Goal: Navigation & Orientation: Find specific page/section

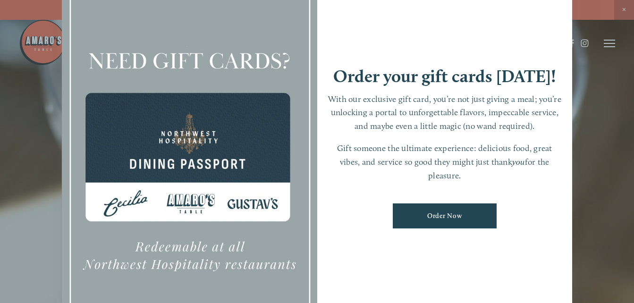
scroll to position [20, 0]
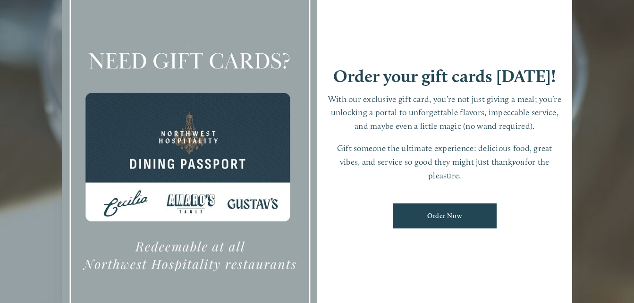
drag, startPoint x: 553, startPoint y: 198, endPoint x: 561, endPoint y: 198, distance: 8.5
click at [561, 198] on ul "Order Now" at bounding box center [445, 216] width 237 height 39
click at [596, 194] on div at bounding box center [317, 151] width 634 height 303
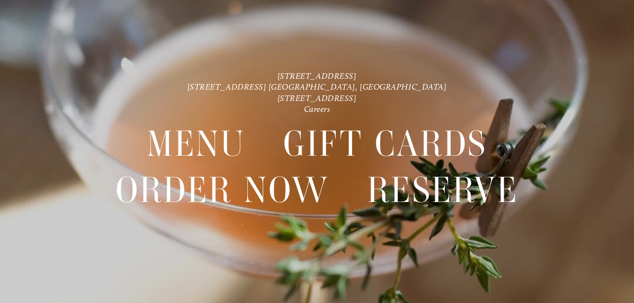
scroll to position [0, 0]
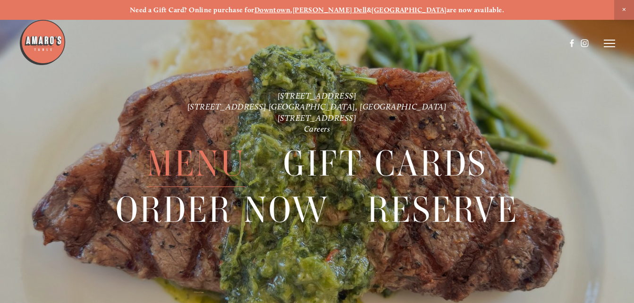
click at [181, 161] on span "Menu" at bounding box center [196, 164] width 99 height 46
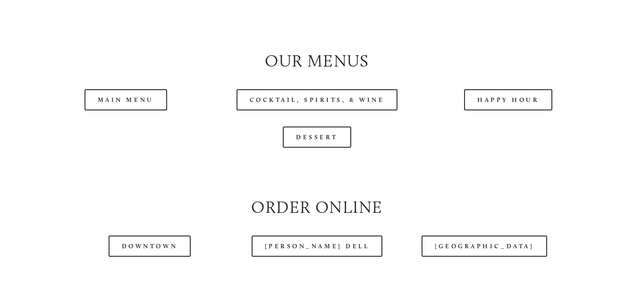
scroll to position [897, 0]
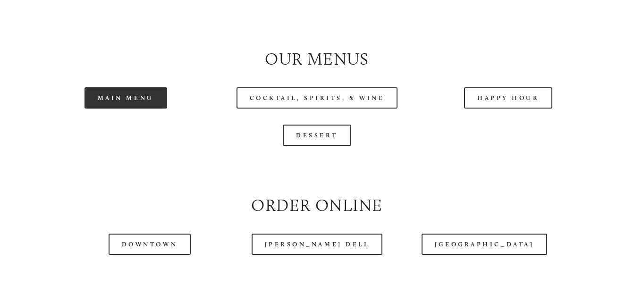
click at [130, 109] on link "Main Menu" at bounding box center [126, 97] width 83 height 21
